Goal: Task Accomplishment & Management: Use online tool/utility

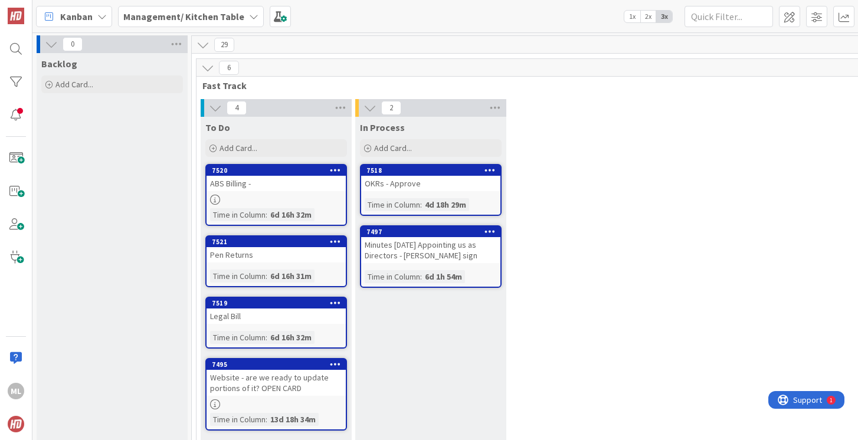
click at [175, 12] on b "Management/ Kitchen Table" at bounding box center [183, 17] width 121 height 12
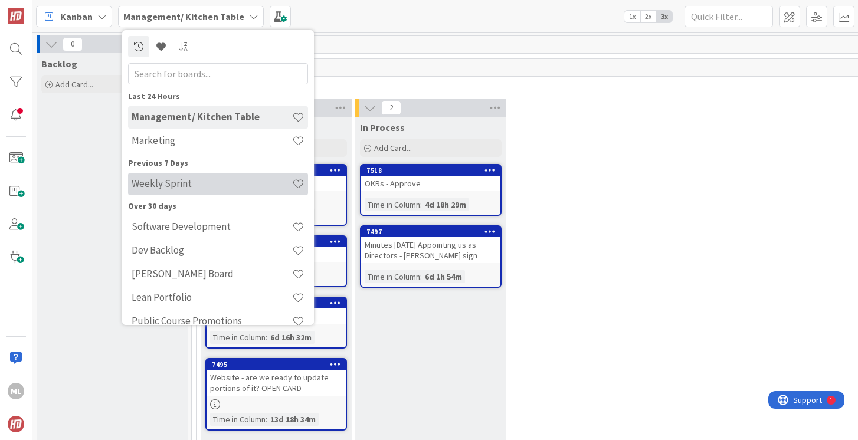
click at [168, 186] on h4 "Weekly Sprint" at bounding box center [212, 184] width 160 height 12
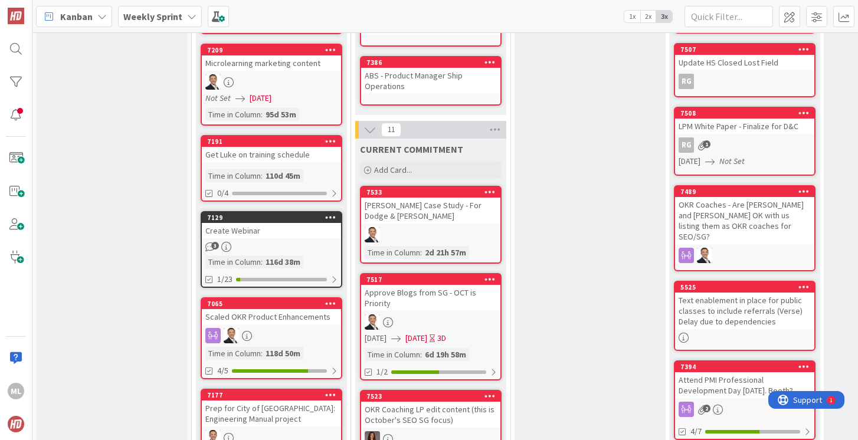
scroll to position [448, 0]
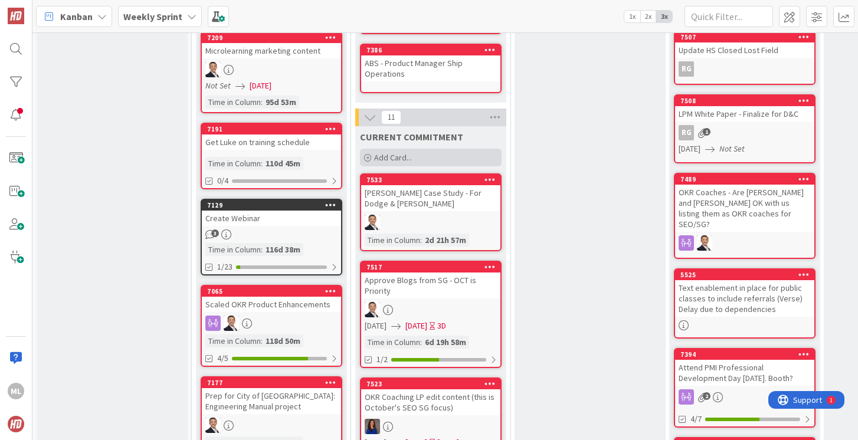
click at [393, 159] on span "Add Card..." at bounding box center [393, 157] width 38 height 11
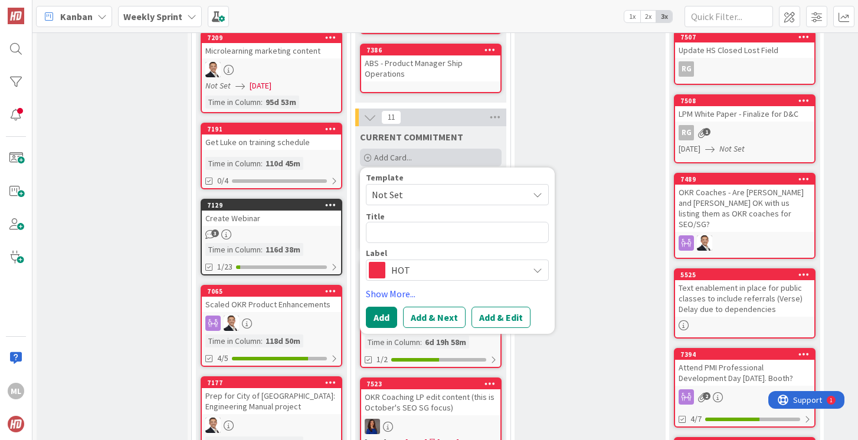
type textarea "x"
type textarea "P"
type textarea "x"
type textarea "Pe"
type textarea "x"
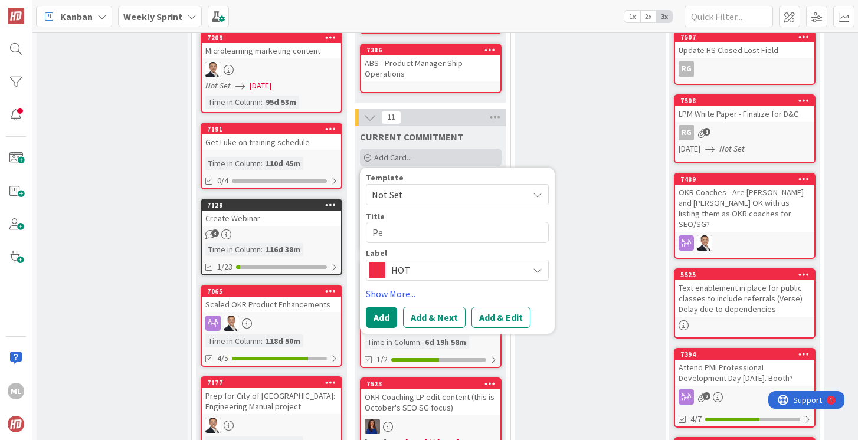
type textarea "Pen"
type textarea "x"
type textarea "Pens"
type textarea "x"
type textarea "Pens"
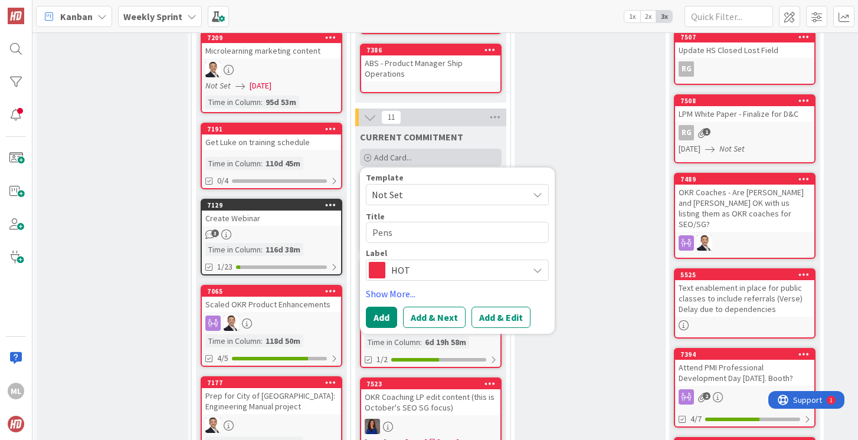
type textarea "x"
type textarea "Pens -"
type textarea "x"
type textarea "Pens -"
type textarea "x"
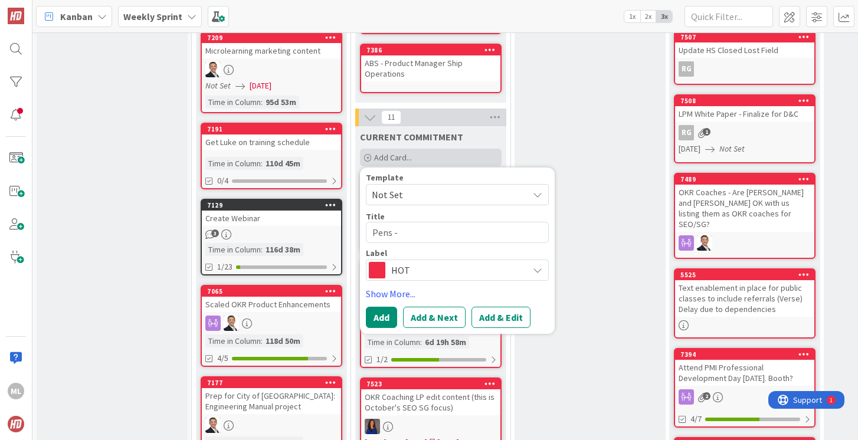
type textarea "Pens - s"
type textarea "x"
type textarea "Pens - sh"
type textarea "x"
type textarea "Pens - ship"
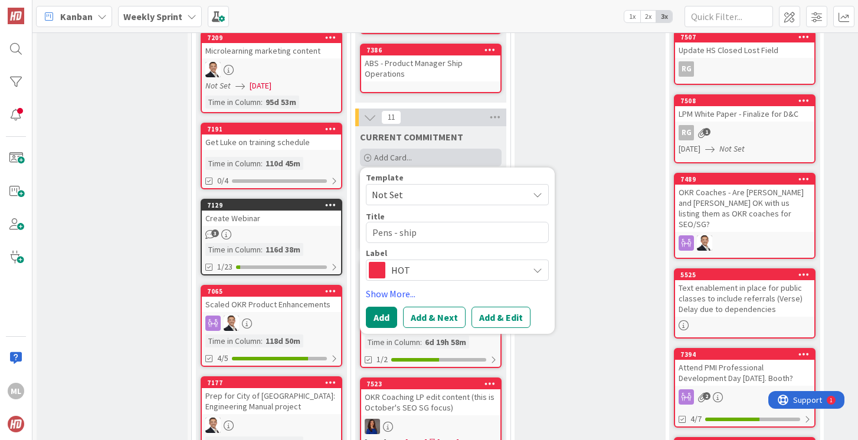
type textarea "x"
type textarea "Pens - ship"
type textarea "x"
type textarea "Pens - ship b"
type textarea "x"
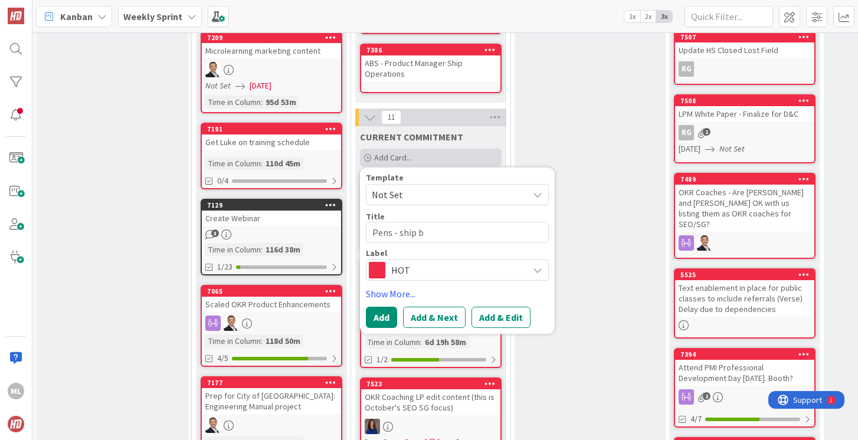
type textarea "Pens - ship ba"
type textarea "x"
type textarea "Pens - ship back"
type textarea "x"
type textarea "Pens - ship back"
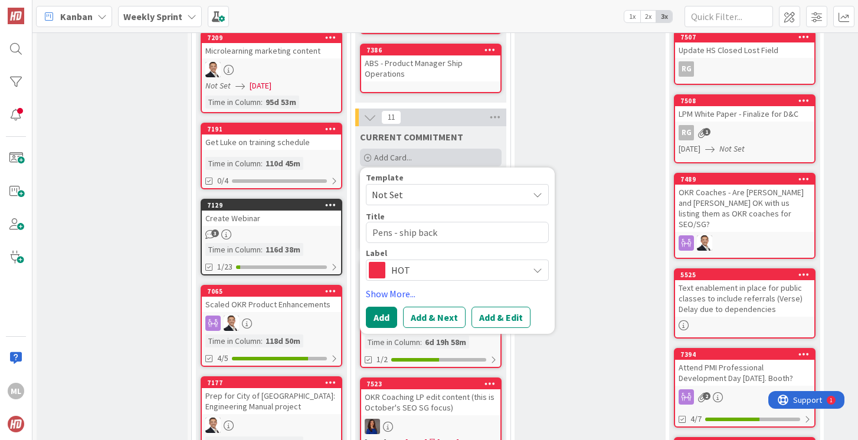
type textarea "x"
type textarea "Pens - ship back a"
type textarea "x"
type textarea "Pens - ship back an"
type textarea "x"
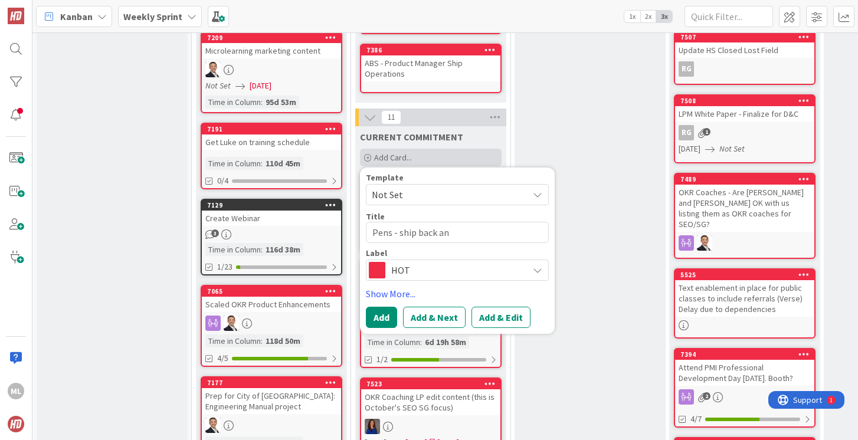
type textarea "Pens - ship back and"
type textarea "x"
type textarea "Pens - ship back and"
type textarea "x"
type textarea "Pens - ship back and a"
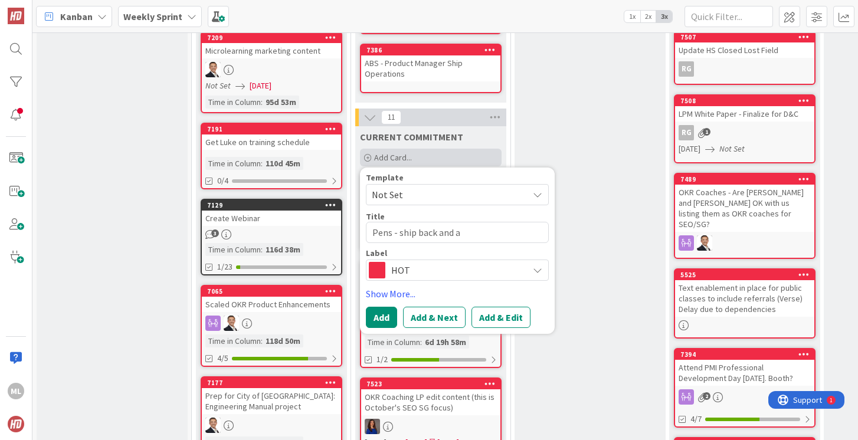
type textarea "x"
type textarea "Pens - ship back and ap"
type textarea "x"
type textarea "Pens - ship back and app"
type textarea "x"
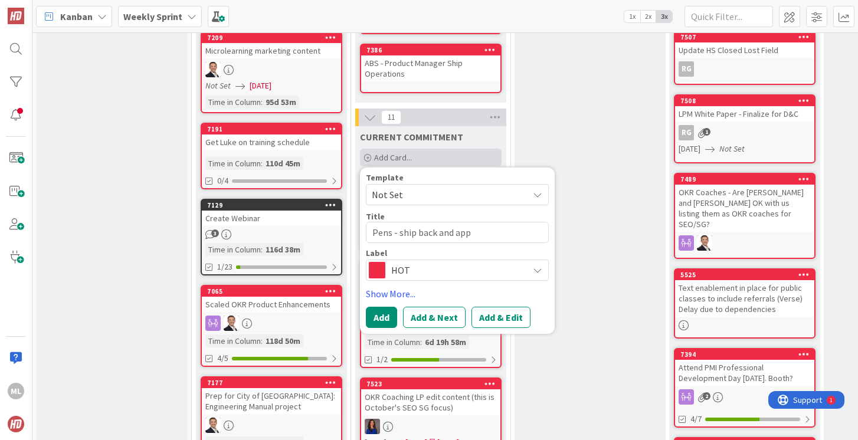
type textarea "Pens - ship back and appr"
type textarea "x"
type textarea "Pens - ship back and appro"
type textarea "x"
type textarea "Pens - ship back and approv"
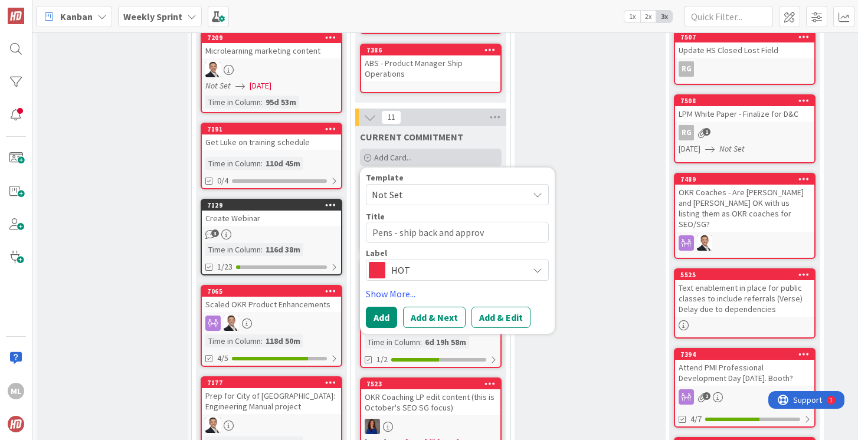
type textarea "x"
type textarea "Pens - ship back and approve"
type textarea "x"
type textarea "Pens - ship back and approve"
type textarea "x"
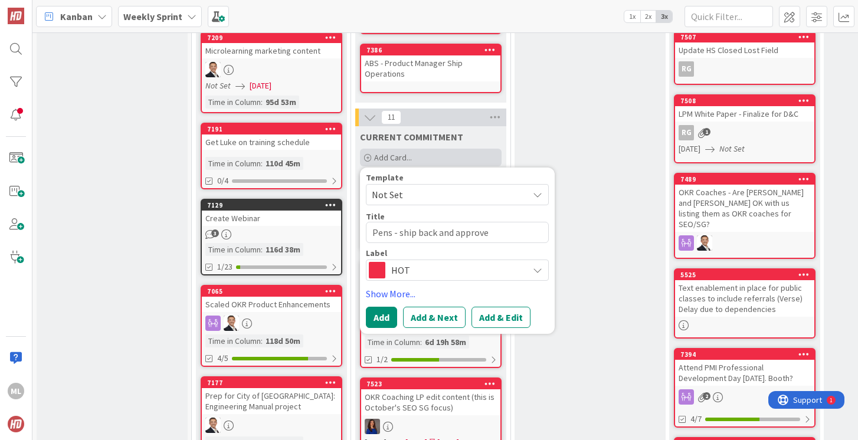
type textarea "Pens - ship back and approve n"
type textarea "x"
type textarea "Pens - ship back and approve new"
type textarea "x"
type textarea "Pens - ship back and approve new"
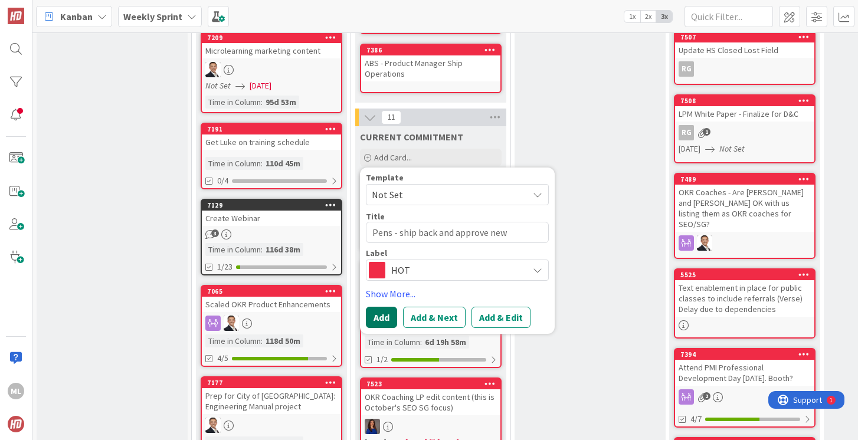
click at [378, 321] on button "Add" at bounding box center [381, 317] width 31 height 21
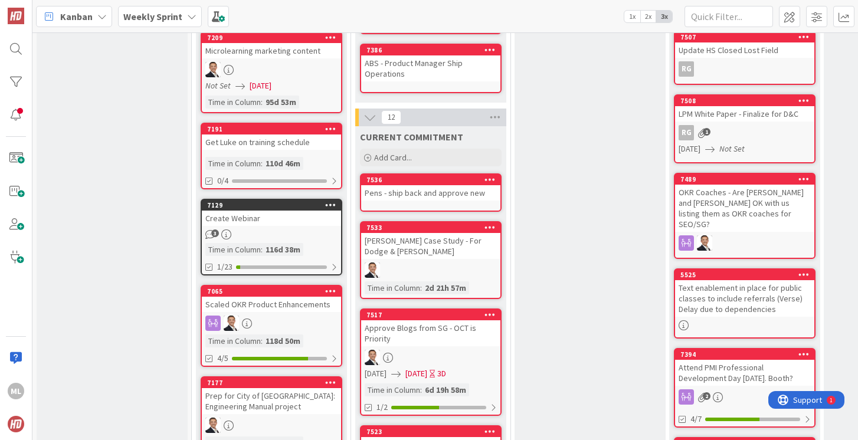
click at [408, 193] on div "Pens - ship back and approve new" at bounding box center [430, 192] width 139 height 15
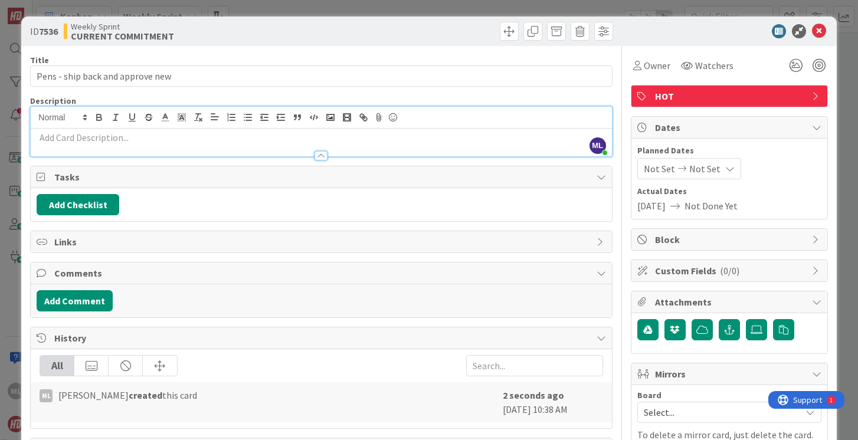
click at [114, 120] on div "ML [PERSON_NAME] just joined" at bounding box center [321, 132] width 580 height 50
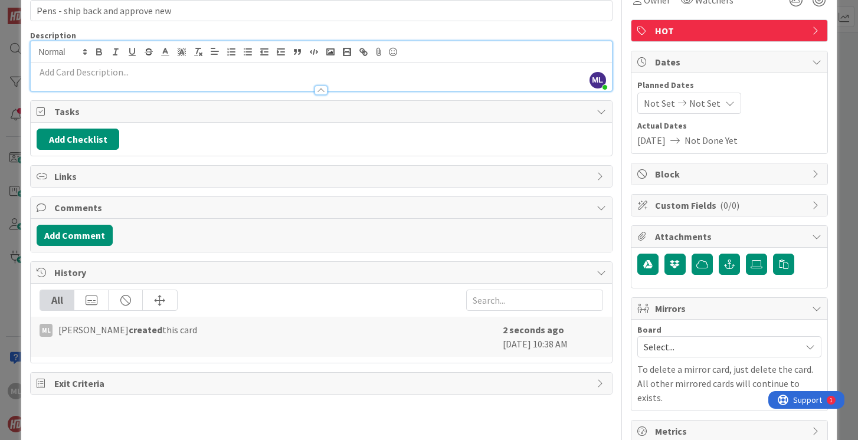
scroll to position [79, 0]
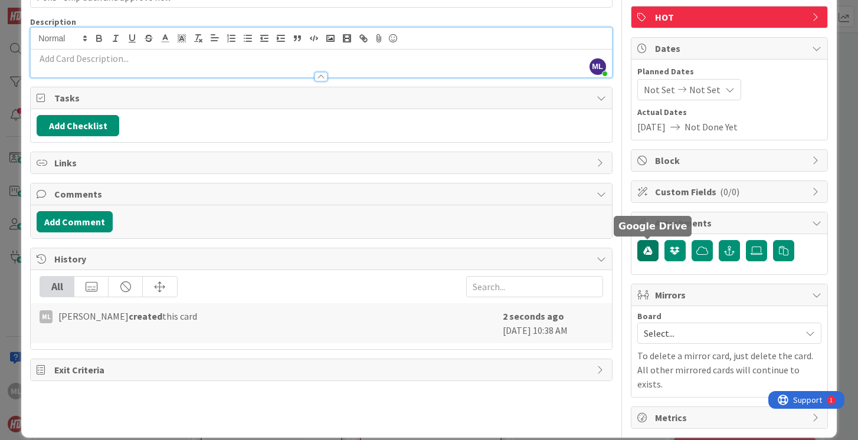
click at [648, 252] on icon "button" at bounding box center [647, 250] width 9 height 9
click at [757, 252] on icon at bounding box center [756, 250] width 12 height 9
click at [746, 240] on input "file" at bounding box center [746, 240] width 0 height 0
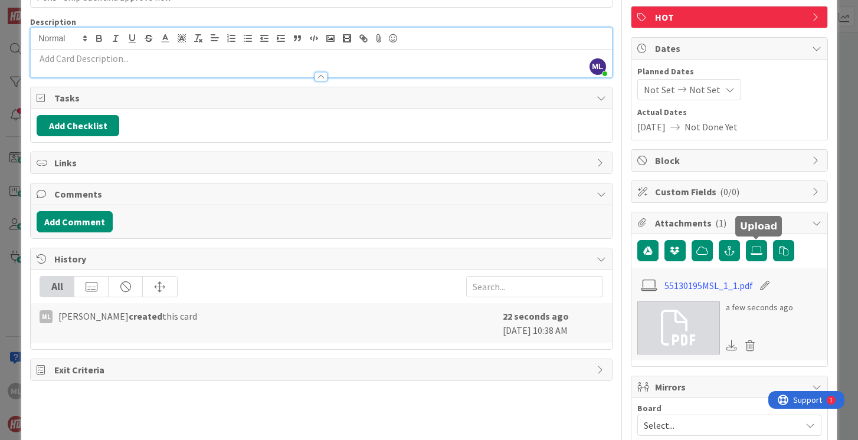
click at [678, 316] on icon at bounding box center [678, 327] width 35 height 35
click at [188, 63] on p at bounding box center [321, 59] width 569 height 14
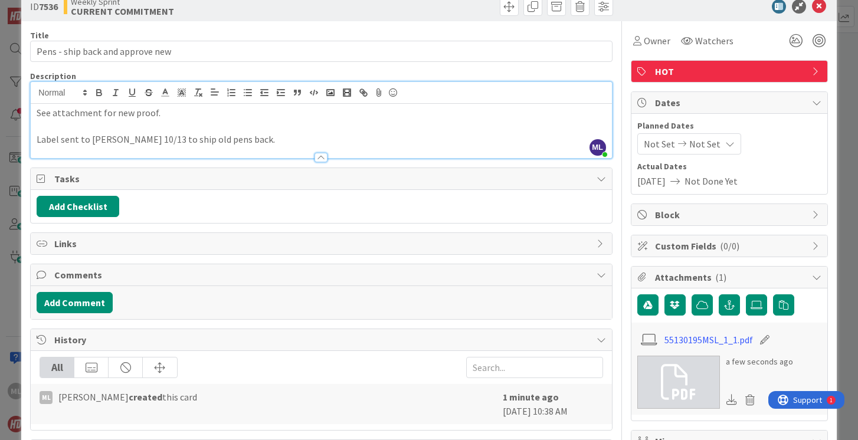
scroll to position [0, 0]
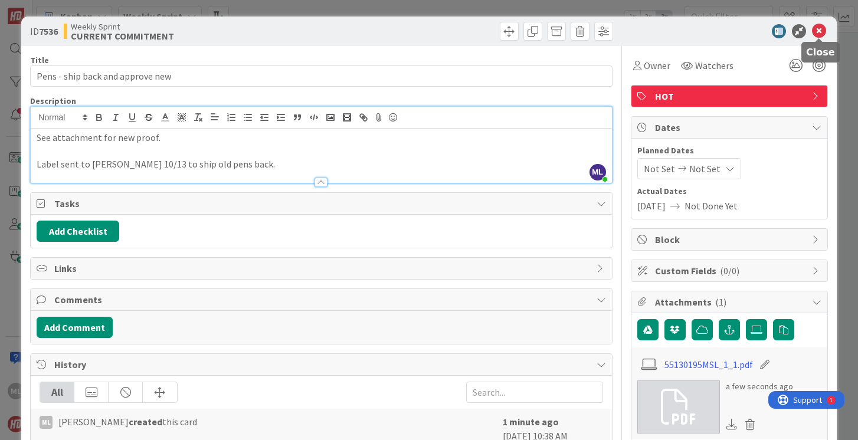
click at [820, 29] on icon at bounding box center [819, 31] width 14 height 14
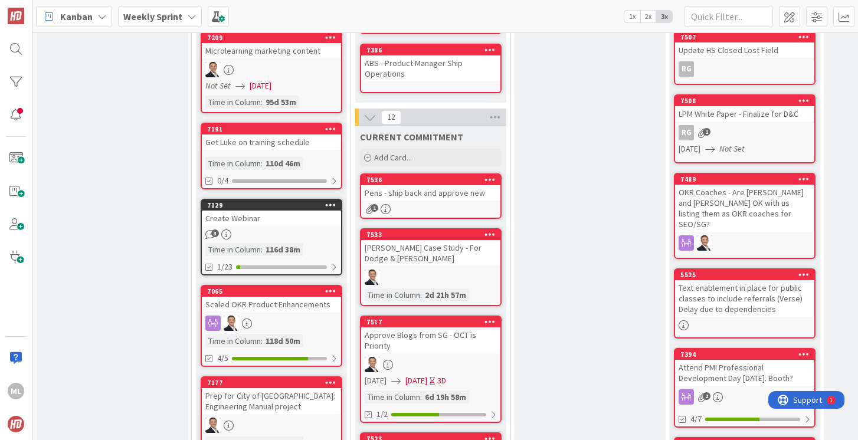
click at [405, 193] on div "Pens - ship back and approve new" at bounding box center [430, 192] width 139 height 15
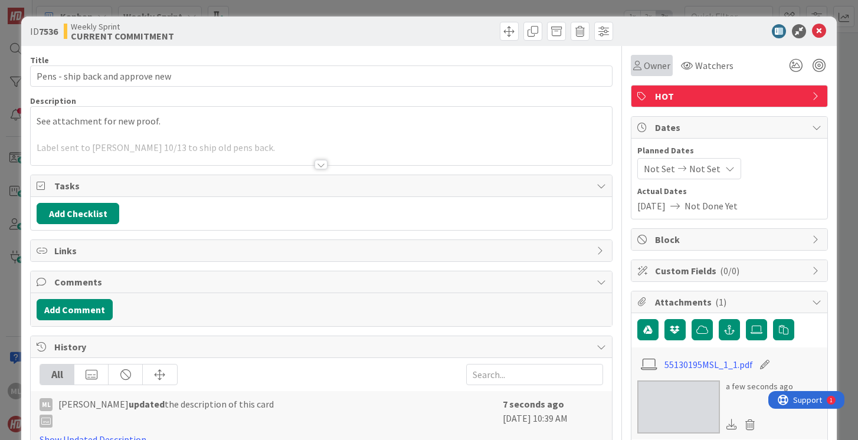
click at [648, 67] on span "Owner" at bounding box center [657, 65] width 27 height 14
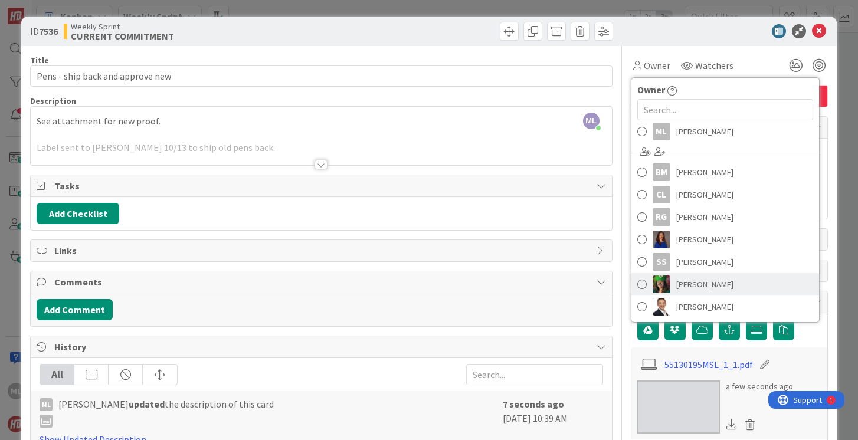
scroll to position [21, 0]
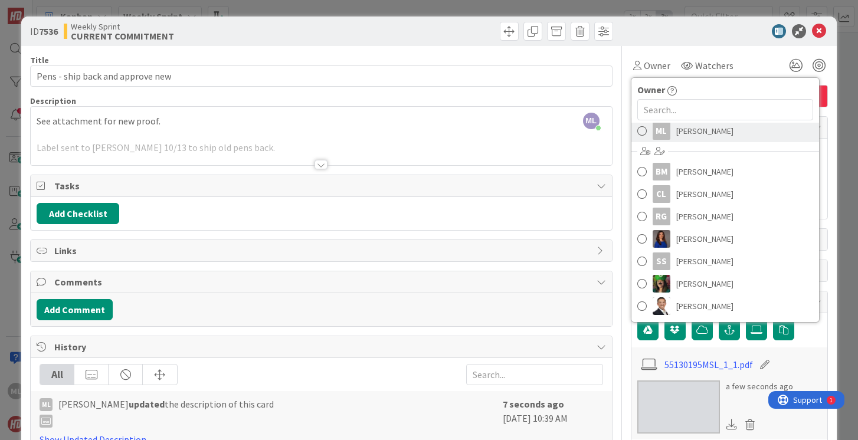
click at [642, 129] on span at bounding box center [641, 131] width 9 height 18
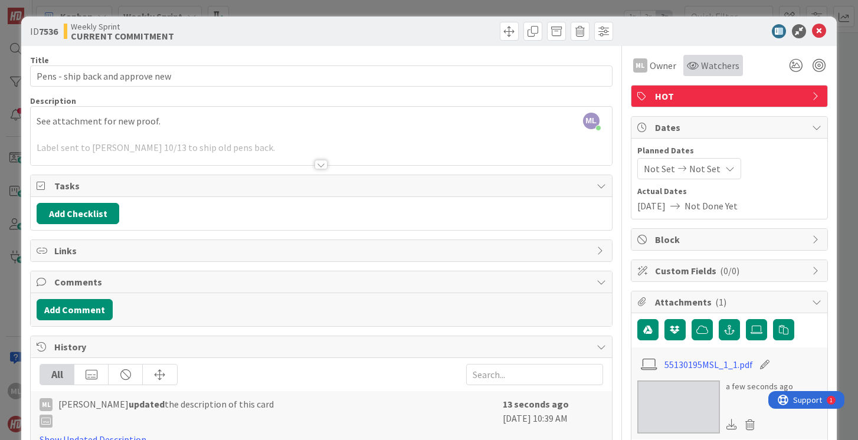
click at [699, 62] on div "Watchers" at bounding box center [713, 65] width 52 height 14
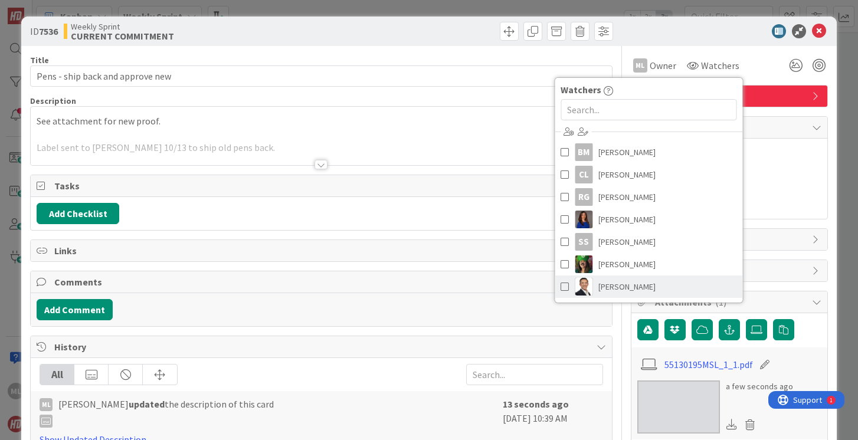
click at [560, 288] on span at bounding box center [564, 287] width 8 height 18
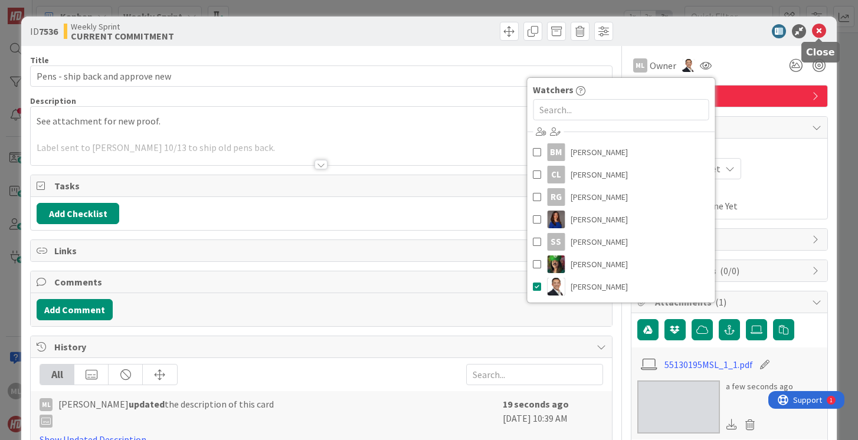
click at [819, 31] on icon at bounding box center [819, 31] width 14 height 14
